Goal: Task Accomplishment & Management: Use online tool/utility

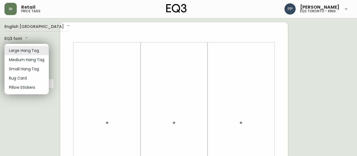
click at [39, 69] on li "Small Hang Tag" at bounding box center [26, 68] width 44 height 9
type input "small"
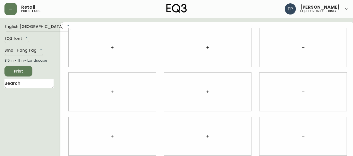
click at [32, 86] on input "text" at bounding box center [28, 83] width 49 height 9
type input "trumpet"
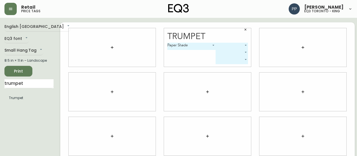
click at [235, 44] on body "Retail price tags [PERSON_NAME] eq3 [GEOGRAPHIC_DATA] - king English [GEOGRAPHI…" at bounding box center [178, 125] width 357 height 250
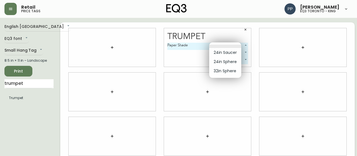
click at [103, 49] on div at bounding box center [178, 78] width 357 height 156
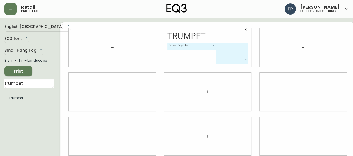
click at [107, 43] on button "button" at bounding box center [112, 47] width 11 height 11
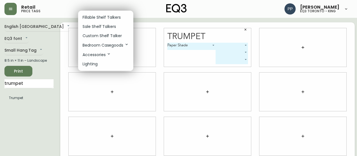
click at [105, 19] on p "Fillable Shelf Talkers" at bounding box center [102, 18] width 38 height 6
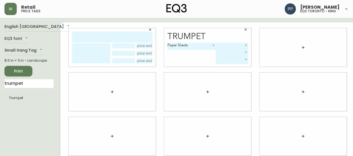
click at [104, 35] on input "text" at bounding box center [112, 37] width 80 height 11
type input "tumpet"
click at [91, 51] on textarea at bounding box center [91, 53] width 38 height 20
type textarea "Saucer 24""
click at [139, 45] on input "text" at bounding box center [144, 45] width 16 height 5
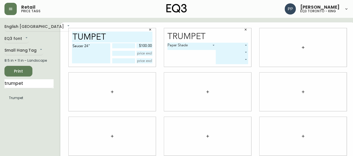
type input "$100.00"
click at [92, 46] on textarea "Saucer 24"" at bounding box center [91, 53] width 38 height 20
type textarea "Saucer 24" Plug- White"
click at [137, 53] on input "text" at bounding box center [144, 53] width 16 height 5
type input "$79.99"
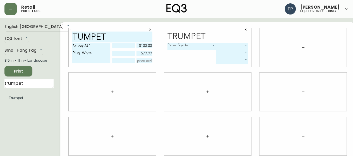
click at [115, 62] on input "text" at bounding box center [123, 60] width 23 height 5
type input "total"
click at [139, 62] on input "text" at bounding box center [144, 60] width 16 height 5
type input "$179.99"
click at [127, 37] on input "tumpet" at bounding box center [112, 37] width 80 height 11
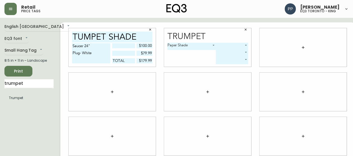
type input "tumpet shade"
click at [241, 30] on button "button" at bounding box center [245, 29] width 8 height 8
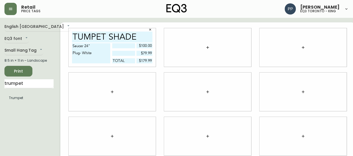
click at [32, 70] on button "Print" at bounding box center [18, 71] width 28 height 11
drag, startPoint x: 26, startPoint y: 71, endPoint x: 43, endPoint y: 69, distance: 17.1
click at [27, 71] on span "Print" at bounding box center [18, 71] width 19 height 7
click at [146, 27] on button "button" at bounding box center [150, 29] width 8 height 8
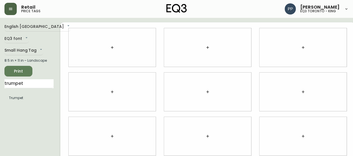
click at [12, 11] on button "button" at bounding box center [10, 9] width 12 height 12
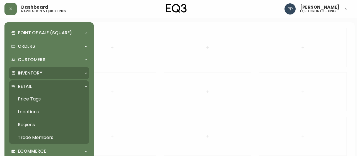
click at [35, 72] on p "Inventory" at bounding box center [30, 73] width 25 height 6
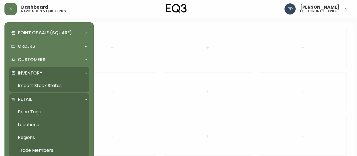
click at [55, 88] on link "Import Stock Status" at bounding box center [49, 85] width 80 height 13
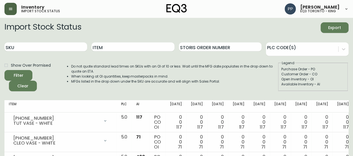
click at [8, 10] on button "button" at bounding box center [10, 9] width 12 height 12
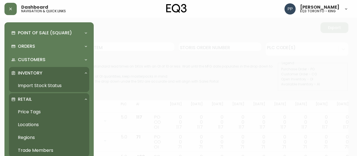
click at [28, 98] on p "Retail" at bounding box center [25, 99] width 14 height 6
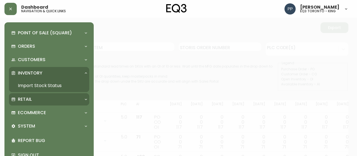
click at [29, 97] on p "Retail" at bounding box center [25, 99] width 14 height 6
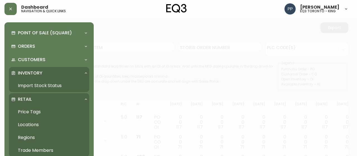
click at [34, 110] on link "Price Tags" at bounding box center [49, 111] width 80 height 13
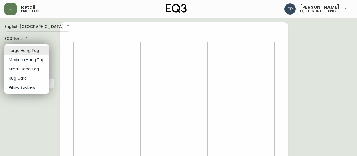
click at [36, 59] on li "Medium Hang Tag" at bounding box center [26, 59] width 44 height 9
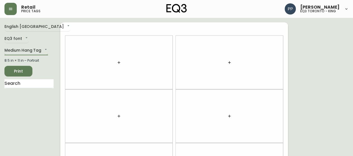
click at [45, 51] on body "Retail price tags [PERSON_NAME] eq3 [GEOGRAPHIC_DATA] - king English [GEOGRAPHI…" at bounding box center [176, 158] width 353 height 317
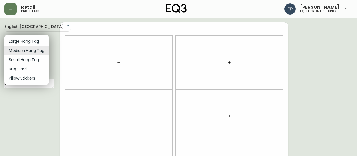
click at [39, 60] on li "Small Hang Tag" at bounding box center [26, 59] width 44 height 9
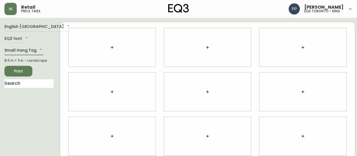
click at [40, 47] on body "Retail price tags [PERSON_NAME] eq3 [GEOGRAPHIC_DATA] - king English [GEOGRAPHI…" at bounding box center [178, 125] width 357 height 250
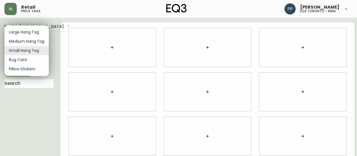
click at [21, 108] on div at bounding box center [178, 78] width 357 height 156
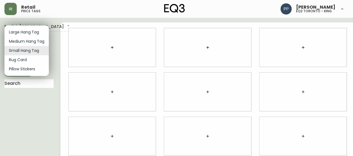
click at [35, 51] on body "Retail price tags [PERSON_NAME] eq3 [GEOGRAPHIC_DATA] - king English [GEOGRAPHI…" at bounding box center [176, 125] width 353 height 250
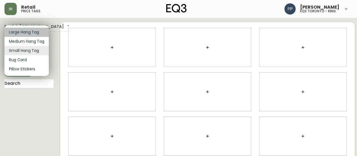
click at [40, 32] on li "Large Hang Tag" at bounding box center [26, 32] width 44 height 9
type input "large"
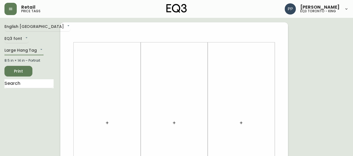
click at [103, 126] on button "button" at bounding box center [107, 122] width 11 height 11
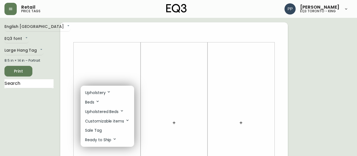
click at [117, 67] on div at bounding box center [178, 78] width 357 height 156
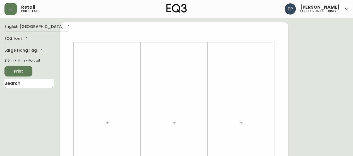
click at [48, 84] on input "text" at bounding box center [28, 83] width 49 height 9
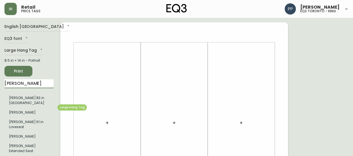
type input "[PERSON_NAME]"
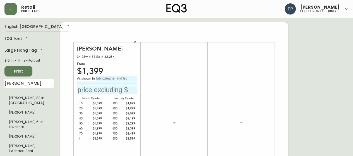
click at [112, 78] on input "text" at bounding box center [117, 78] width 42 height 4
type input "Gr 800 Paloma Deer"
click at [106, 91] on input "text" at bounding box center [107, 90] width 60 height 8
type input "$2599"
click at [176, 121] on icon "button" at bounding box center [174, 123] width 4 height 4
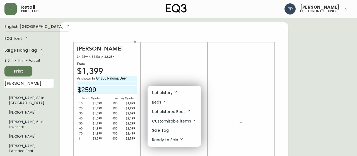
drag, startPoint x: 27, startPoint y: 85, endPoint x: 0, endPoint y: 85, distance: 26.8
click at [0, 85] on div at bounding box center [178, 78] width 357 height 156
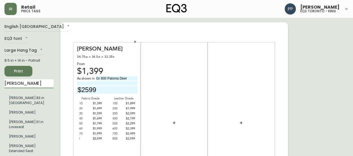
drag, startPoint x: 35, startPoint y: 85, endPoint x: 0, endPoint y: 83, distance: 35.5
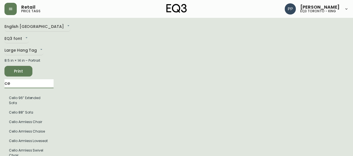
type input "c"
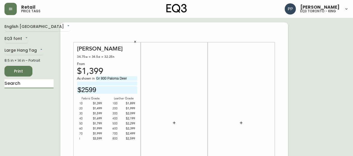
click at [175, 124] on icon "button" at bounding box center [174, 123] width 4 height 4
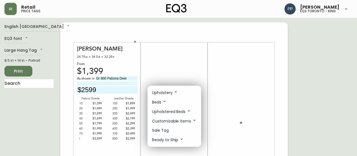
click at [178, 88] on li "Upholstery" at bounding box center [175, 92] width 54 height 9
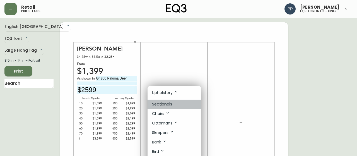
click at [172, 102] on li "Sectionals" at bounding box center [175, 104] width 54 height 9
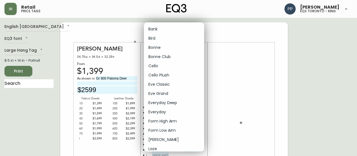
click at [171, 68] on li "Cello" at bounding box center [174, 65] width 60 height 9
type input "4"
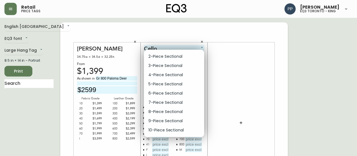
click at [189, 58] on li "2-Piece Sectional" at bounding box center [174, 56] width 60 height 9
type input "0"
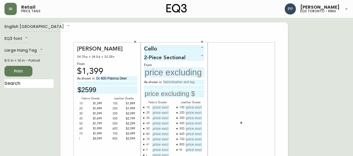
click at [184, 73] on input "text" at bounding box center [174, 72] width 60 height 10
type input "$4799"
click at [186, 83] on input "text" at bounding box center [184, 82] width 42 height 4
type input "Gr 50 [GEOGRAPHIC_DATA]"
click at [177, 95] on input "text" at bounding box center [174, 94] width 60 height 8
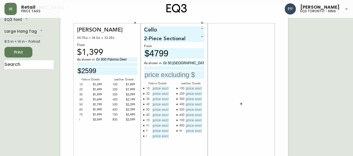
scroll to position [28, 0]
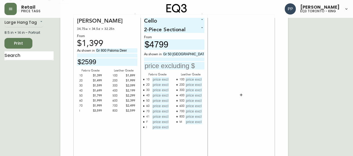
click at [162, 81] on input "text" at bounding box center [160, 79] width 17 height 5
type input "$4799"
type input "$5199"
type input "$5599"
type input "$5999"
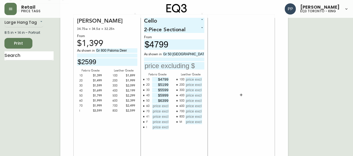
type input "$6399"
type input "$6799"
type input "$7199"
click at [144, 116] on icon "button" at bounding box center [143, 116] width 1 height 1
click at [144, 117] on icon "button" at bounding box center [143, 116] width 1 height 1
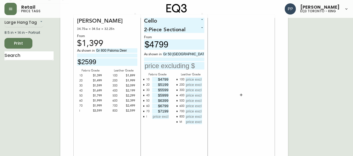
click at [161, 117] on input "text" at bounding box center [160, 116] width 17 height 5
type input "$13599"
click at [195, 80] on input "text" at bounding box center [193, 79] width 17 height 5
type input "$7449"
type input "$7849"
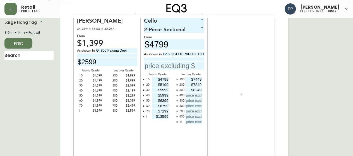
type input "$8249"
type input "$8649"
type input "$9049"
type input "$9449"
type input "$9849"
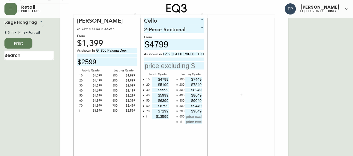
click at [177, 121] on icon "button" at bounding box center [177, 122] width 2 height 2
click at [187, 119] on input "text" at bounding box center [193, 116] width 17 height 5
type input "$10249"
click at [185, 64] on input "text" at bounding box center [174, 66] width 60 height 8
type input "$6399"
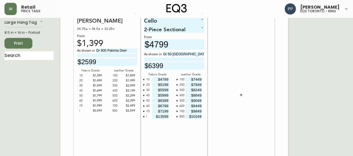
click at [243, 96] on icon "button" at bounding box center [241, 95] width 4 height 4
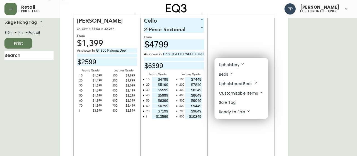
click at [31, 55] on div at bounding box center [178, 78] width 357 height 156
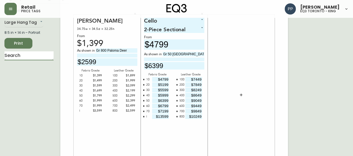
click at [31, 55] on input "text" at bounding box center [28, 55] width 49 height 9
type input "suite"
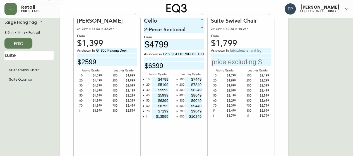
click at [249, 46] on div "Suite Swivel Chair 29.75w × 32.5d × 40.25h From $1,799 As shown in Fabric Grade…" at bounding box center [241, 94] width 60 height 155
click at [250, 50] on input "text" at bounding box center [251, 50] width 42 height 4
type input "Gr 30 [PERSON_NAME]"
click at [238, 64] on input "text" at bounding box center [241, 62] width 60 height 8
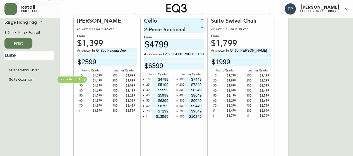
type input "$1999"
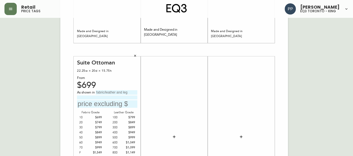
scroll to position [177, 0]
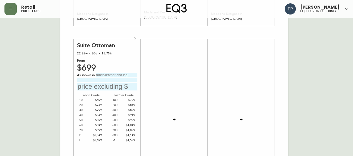
click at [113, 76] on input "text" at bounding box center [117, 75] width 42 height 4
type input "Gr 30 [PERSON_NAME]"
click at [102, 87] on input "text" at bounding box center [107, 87] width 60 height 8
type input "$799"
click at [173, 120] on icon "button" at bounding box center [174, 119] width 4 height 4
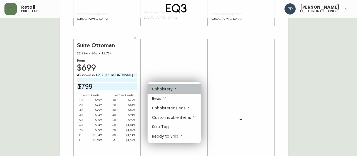
click at [177, 88] on icon at bounding box center [176, 88] width 2 height 1
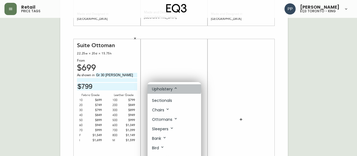
click at [172, 88] on p "Upholstery" at bounding box center [165, 89] width 26 height 6
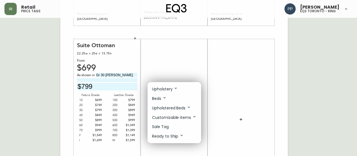
click at [172, 87] on p "Upholstery" at bounding box center [165, 89] width 26 height 6
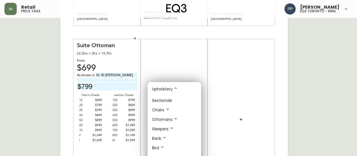
click at [39, 64] on div at bounding box center [178, 78] width 357 height 156
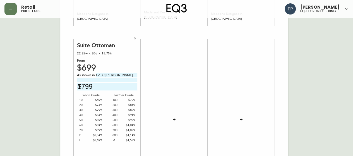
click at [188, 61] on div at bounding box center [174, 119] width 60 height 155
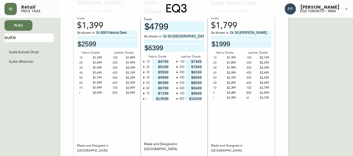
scroll to position [10, 0]
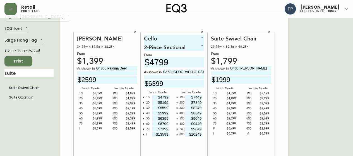
drag, startPoint x: 31, startPoint y: 73, endPoint x: 0, endPoint y: 81, distance: 32.3
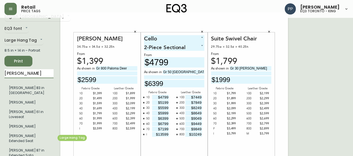
type input "[PERSON_NAME]"
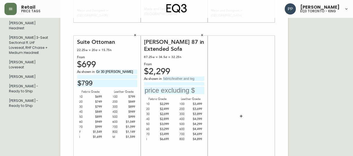
scroll to position [189, 0]
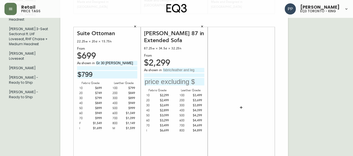
click at [180, 71] on input "text" at bounding box center [184, 70] width 42 height 4
type input "Gr 20 Panama Grey"
click at [191, 83] on input "text" at bounding box center [174, 82] width 60 height 8
type input "$2499"
click at [201, 29] on button "button" at bounding box center [202, 26] width 8 height 8
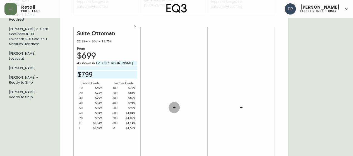
click at [173, 106] on icon "button" at bounding box center [174, 107] width 4 height 4
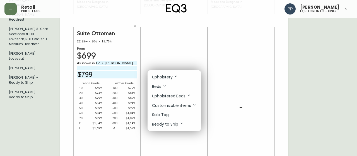
click at [181, 76] on li "Upholstery" at bounding box center [175, 76] width 54 height 9
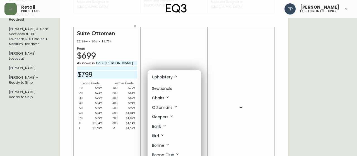
click at [173, 88] on li "Sectionals" at bounding box center [175, 88] width 54 height 9
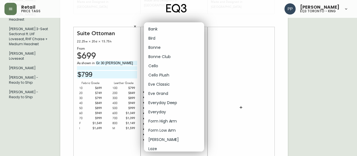
click at [193, 33] on body "Retail price tags [PERSON_NAME] eq3 [GEOGRAPHIC_DATA] - king English [GEOGRAPHI…" at bounding box center [178, 9] width 357 height 397
click at [169, 140] on li "[PERSON_NAME]" at bounding box center [174, 139] width 60 height 9
type input "12"
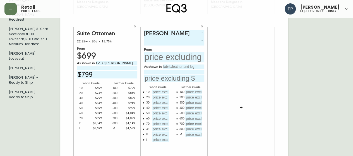
click at [180, 48] on div "From" at bounding box center [174, 50] width 60 height 4
click at [183, 44] on body "Retail price tags [PERSON_NAME] eq3 [GEOGRAPHIC_DATA] - king English [GEOGRAPHI…" at bounding box center [176, 9] width 353 height 397
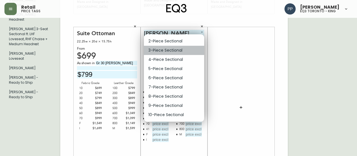
click at [175, 46] on li "3-Piece Sectional" at bounding box center [174, 50] width 60 height 9
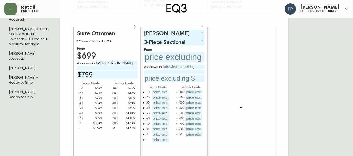
click at [165, 59] on input "text" at bounding box center [174, 57] width 60 height 10
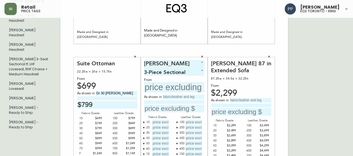
scroll to position [160, 0]
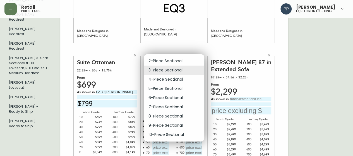
click at [200, 68] on body "Retail price tags [PERSON_NAME] eq3 [GEOGRAPHIC_DATA] - king English [GEOGRAPHI…" at bounding box center [176, 38] width 353 height 397
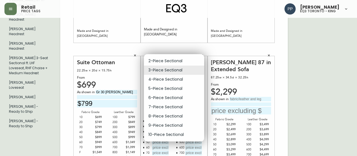
click at [176, 59] on li "2-Piece Sectional" at bounding box center [174, 60] width 60 height 9
type input "0"
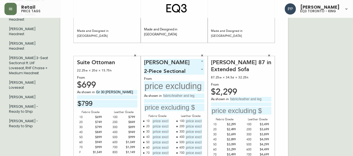
click at [268, 56] on icon "button" at bounding box center [268, 55] width 3 height 3
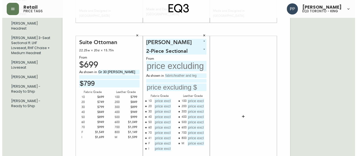
scroll to position [188, 0]
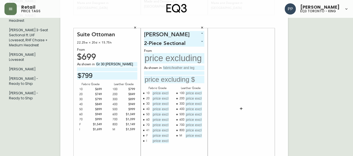
click at [171, 60] on input "text" at bounding box center [174, 58] width 60 height 10
type input "$3399"
click at [182, 66] on input "text" at bounding box center [184, 68] width 42 height 4
type input "Gr 20 Panama Grey"
click at [161, 93] on input "text" at bounding box center [160, 93] width 17 height 5
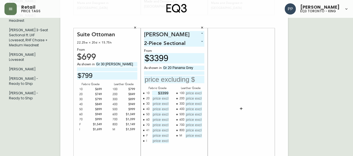
type input "$3399"
type input "$3699"
type input "$3999"
type input "$4299"
type input "$4599"
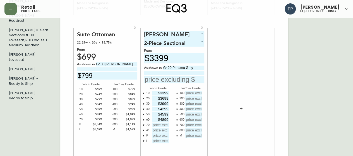
type input "$4899"
type input "$5199"
drag, startPoint x: 151, startPoint y: 156, endPoint x: 151, endPoint y: 150, distance: 6.4
click at [151, 153] on div "[PERSON_NAME] 12 2-Piece Sectional 0 From $3399 As shown in Gr 20 Panama Grey F…" at bounding box center [174, 108] width 60 height 155
click at [144, 130] on icon "button" at bounding box center [144, 130] width 2 height 2
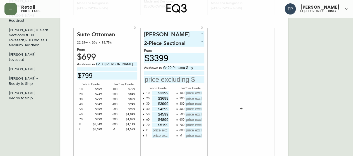
click at [144, 129] on icon "button" at bounding box center [144, 130] width 2 height 2
click at [161, 131] on input "text" at bounding box center [160, 130] width 17 height 5
type input "$9999"
click at [196, 93] on input "text" at bounding box center [193, 93] width 17 height 5
type input "$4999"
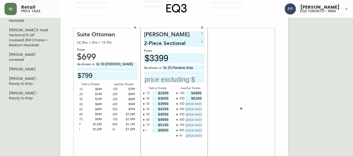
type input "$5299"
type input "$5599"
type input "$5899"
type input "$6199"
type input "$6499"
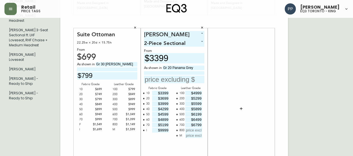
type input "$6799"
type input "$7099"
click at [176, 135] on icon "button" at bounding box center [176, 135] width 1 height 1
click at [177, 80] on input "text" at bounding box center [174, 80] width 60 height 8
type input "$3699"
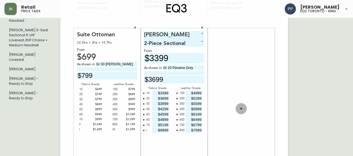
click at [241, 107] on icon "button" at bounding box center [241, 108] width 4 height 4
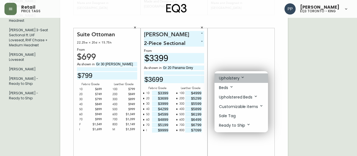
click at [241, 80] on p "Upholstery" at bounding box center [232, 78] width 26 height 6
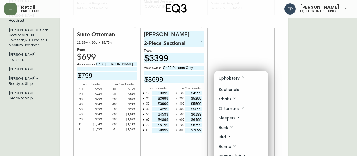
click at [244, 88] on li "Sectionals" at bounding box center [242, 89] width 54 height 9
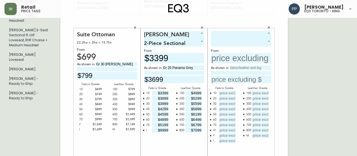
click at [267, 32] on body "Retail price tags [PERSON_NAME] eq3 [GEOGRAPHIC_DATA] - king English [GEOGRAPHI…" at bounding box center [178, 10] width 357 height 397
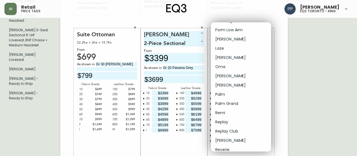
scroll to position [112, 0]
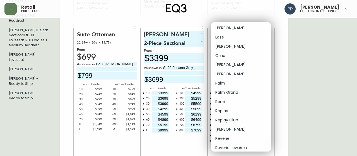
click at [236, 64] on li "[PERSON_NAME]" at bounding box center [241, 64] width 60 height 9
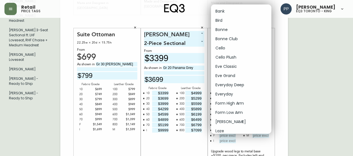
click at [265, 32] on body "Retail price tags [PERSON_NAME] eq3 [GEOGRAPHIC_DATA] - king English [GEOGRAPHI…" at bounding box center [176, 10] width 353 height 397
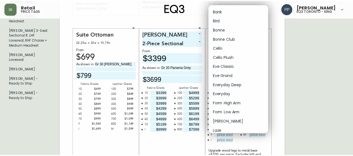
scroll to position [89, 0]
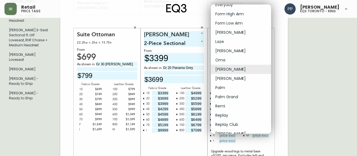
click at [245, 81] on li "[PERSON_NAME]" at bounding box center [241, 78] width 60 height 9
type input "17"
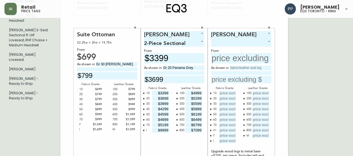
click at [260, 42] on body "Retail price tags [PERSON_NAME] eq3 [GEOGRAPHIC_DATA] - king English [GEOGRAPHI…" at bounding box center [176, 10] width 353 height 397
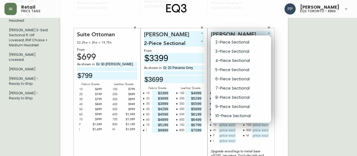
click at [247, 43] on li "2-Piece Sectional" at bounding box center [241, 42] width 60 height 9
type input "0"
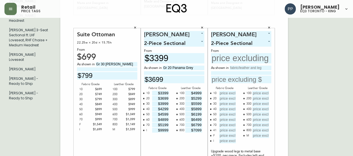
drag, startPoint x: 234, startPoint y: 59, endPoint x: 235, endPoint y: 62, distance: 3.1
click at [234, 59] on input "text" at bounding box center [241, 58] width 60 height 10
type input "$5248"
click at [247, 71] on div "As shown in" at bounding box center [241, 75] width 60 height 18
click at [250, 71] on div "As shown in" at bounding box center [241, 75] width 60 height 18
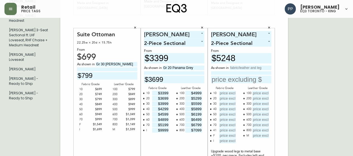
click at [251, 67] on input "text" at bounding box center [251, 68] width 42 height 4
type input "Gr 30 [PERSON_NAME]"
click at [230, 92] on input "text" at bounding box center [227, 93] width 17 height 5
type input "$5248"
type input "$5648"
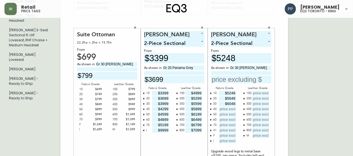
type input "$6048"
type input "$6448"
type input "$6848"
type input "$7248"
type input "$7648"
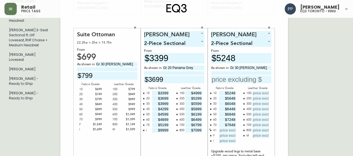
click at [211, 129] on icon "button" at bounding box center [211, 130] width 2 height 2
click at [210, 130] on icon "button" at bounding box center [210, 129] width 1 height 1
click at [222, 128] on input "text" at bounding box center [227, 130] width 17 height 5
type input "$13248"
click at [263, 93] on input "text" at bounding box center [260, 93] width 17 height 5
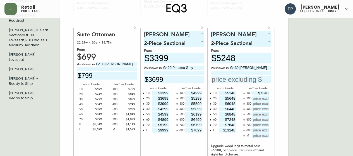
type input "$7348"
type input "$7748"
type input "$8148"
type input "$8548"
type input "$8948"
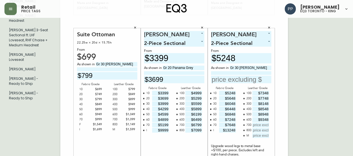
type input "$9348"
type input "$9748"
click at [243, 136] on button "button" at bounding box center [244, 135] width 4 height 4
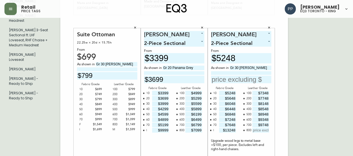
click at [257, 130] on input "text" at bounding box center [260, 130] width 17 height 5
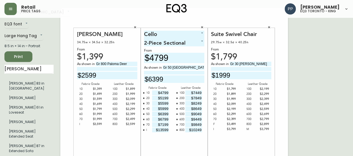
scroll to position [0, 0]
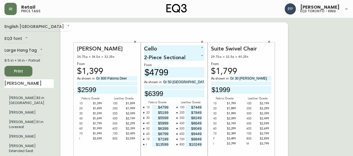
type input "$10148"
click at [21, 68] on span "Print" at bounding box center [18, 71] width 19 height 7
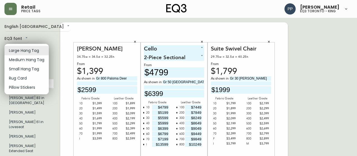
click at [35, 59] on li "Medium Hang Tag" at bounding box center [26, 59] width 44 height 9
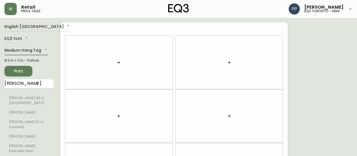
click at [39, 47] on body "Retail price tags [PERSON_NAME] eq3 [GEOGRAPHIC_DATA] - king English [GEOGRAPHI…" at bounding box center [178, 158] width 357 height 317
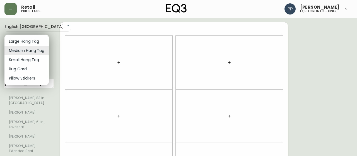
click at [40, 41] on li "Large Hang Tag" at bounding box center [26, 41] width 44 height 9
type input "large"
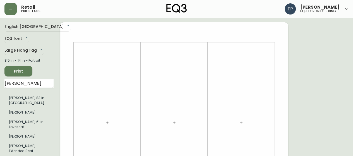
drag, startPoint x: 11, startPoint y: 84, endPoint x: 0, endPoint y: 85, distance: 11.2
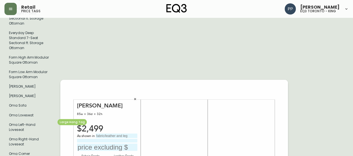
scroll to position [447, 0]
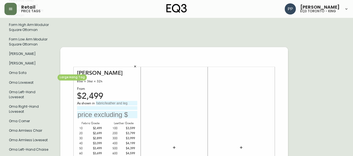
type input "oma"
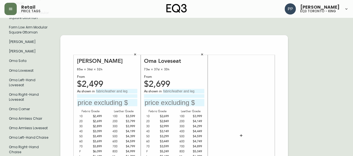
scroll to position [474, 0]
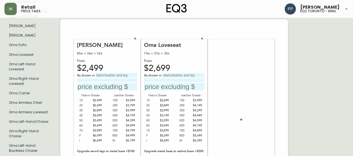
click at [181, 73] on input "text" at bounding box center [184, 75] width 42 height 4
click at [183, 73] on input "Gr 800 Palooma Hemp" at bounding box center [184, 75] width 42 height 4
type input "Gr 800 Paloma Hemp"
click at [164, 83] on input "text" at bounding box center [174, 87] width 60 height 8
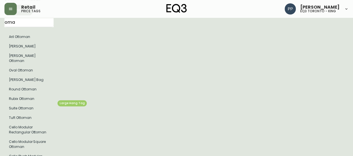
scroll to position [0, 0]
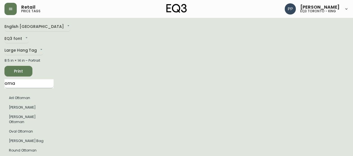
type input "$5049"
drag, startPoint x: 31, startPoint y: 82, endPoint x: 0, endPoint y: 83, distance: 30.7
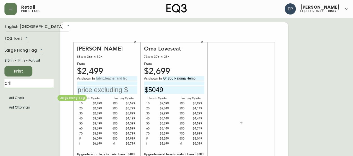
type input "aril"
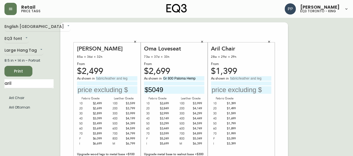
click at [242, 78] on input "text" at bounding box center [251, 78] width 42 height 4
type input "Gr 40 Sheepskin White"
click at [238, 91] on input "text" at bounding box center [241, 90] width 60 height 8
type input "$1699"
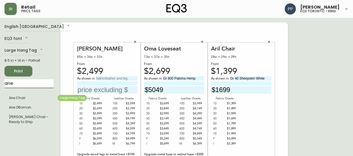
type input "arie"
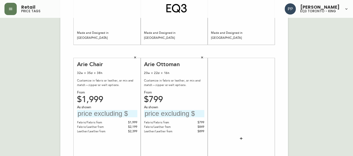
scroll to position [188, 0]
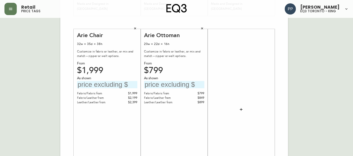
click at [346, 43] on div "English [GEOGRAPHIC_DATA] en_CA EQ3 font EQ3 Large Hang Tag large 8.5 in × 14 i…" at bounding box center [176, 22] width 344 height 375
click at [97, 86] on input "text" at bounding box center [107, 85] width 60 height 8
type input "$2399"
click at [176, 86] on input "text" at bounding box center [174, 85] width 60 height 8
type input "$949"
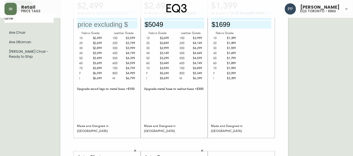
scroll to position [20, 0]
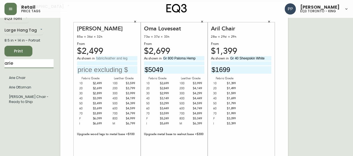
drag, startPoint x: 16, startPoint y: 66, endPoint x: 0, endPoint y: 66, distance: 16.5
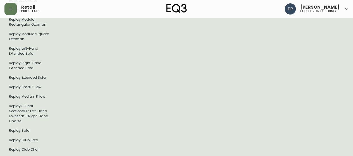
scroll to position [195, 0]
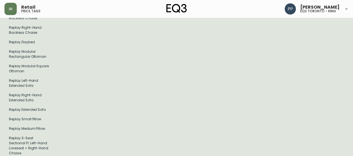
type input "replay"
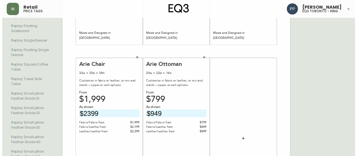
scroll to position [558, 0]
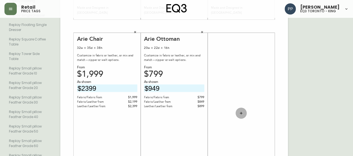
click at [242, 111] on icon "button" at bounding box center [241, 113] width 4 height 4
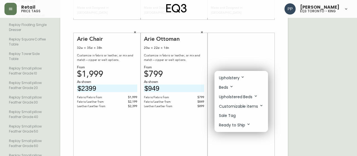
click at [240, 75] on p "Upholstery" at bounding box center [232, 78] width 26 height 6
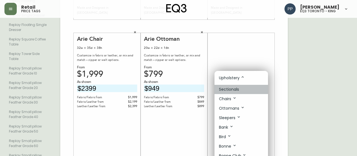
click at [236, 89] on p "Sectionals" at bounding box center [229, 90] width 20 height 6
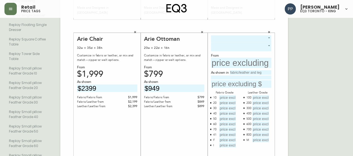
click at [238, 36] on body "Retail price tags [PERSON_NAME] eq3 [GEOGRAPHIC_DATA] - king English [GEOGRAPHI…" at bounding box center [176, 15] width 353 height 1146
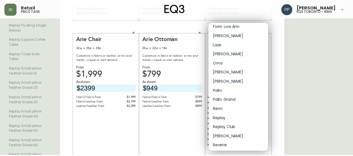
scroll to position [112, 0]
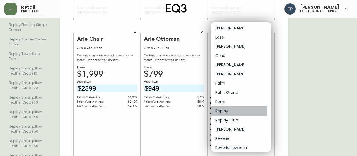
click at [234, 111] on li "Replay" at bounding box center [241, 110] width 60 height 9
type input "21"
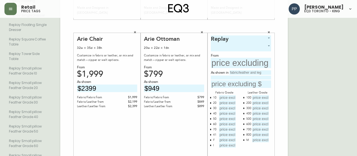
click at [253, 46] on body "Retail price tags [PERSON_NAME] eq3 [GEOGRAPHIC_DATA] - king English [GEOGRAPHI…" at bounding box center [178, 15] width 357 height 1146
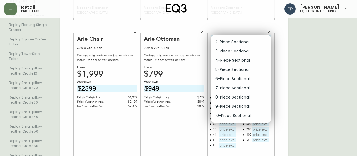
click at [269, 26] on div at bounding box center [178, 78] width 357 height 156
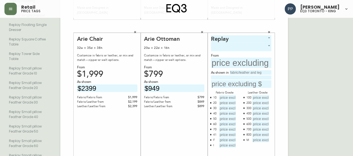
click at [268, 30] on icon "button" at bounding box center [268, 31] width 3 height 3
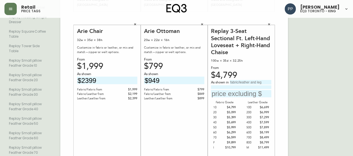
scroll to position [575, 0]
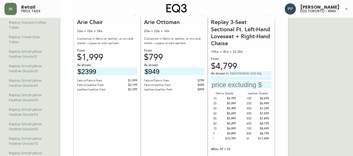
click at [244, 71] on div "As shown in" at bounding box center [241, 80] width 60 height 18
click at [245, 71] on input "text" at bounding box center [251, 73] width 42 height 4
type input "Gr 50 Veneto Green"
click at [231, 76] on input at bounding box center [241, 78] width 60 height 4
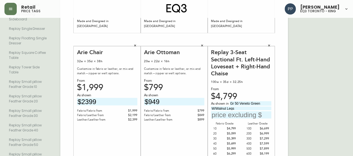
scroll to position [519, 0]
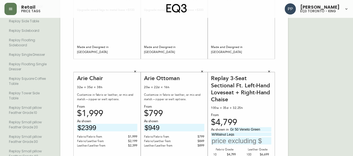
type input "W/Walnut Legs"
click at [270, 69] on icon "button" at bounding box center [268, 70] width 3 height 3
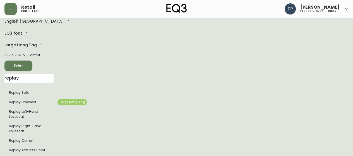
scroll to position [0, 0]
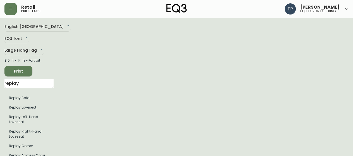
drag, startPoint x: 27, startPoint y: 82, endPoint x: 0, endPoint y: 89, distance: 28.2
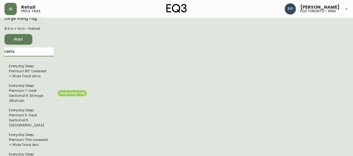
scroll to position [56, 0]
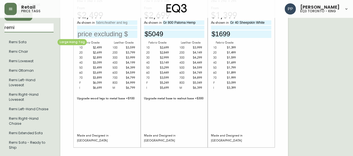
type input "remi"
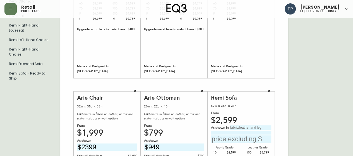
scroll to position [181, 0]
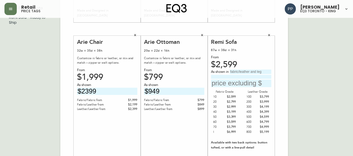
click at [246, 71] on input "text" at bounding box center [251, 71] width 42 height 4
type input "Gr 30 Valley Cream"
